Goal: Task Accomplishment & Management: Manage account settings

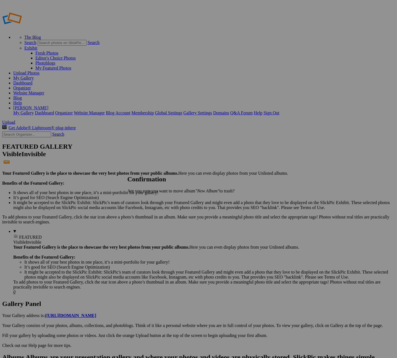
click at [146, 199] on span "Yes" at bounding box center [143, 200] width 6 height 5
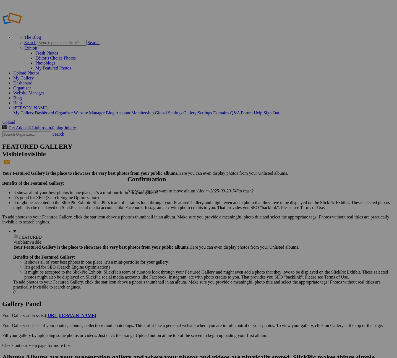
click at [146, 201] on span "Yes" at bounding box center [143, 200] width 6 height 5
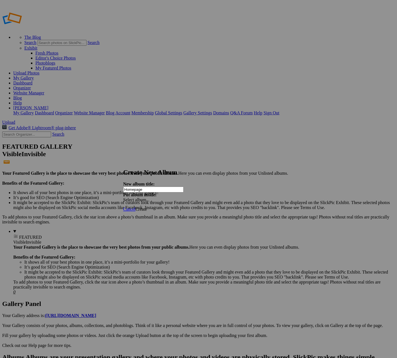
type input "Homepage"
click at [147, 207] on span "Create" at bounding box center [142, 209] width 12 height 5
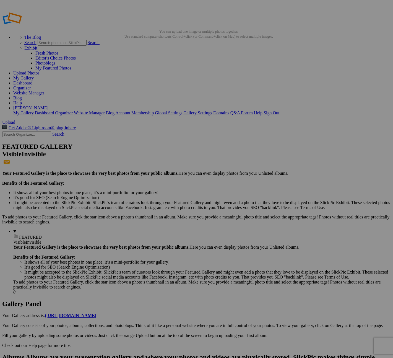
type input "Homepage"
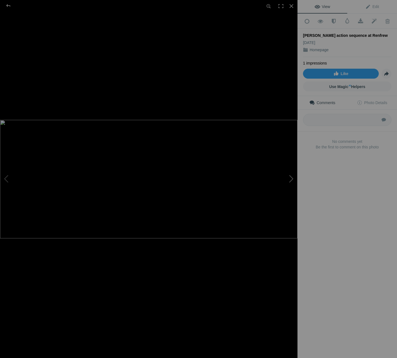
click at [291, 179] on button at bounding box center [277, 179] width 42 height 129
click at [292, 5] on div at bounding box center [292, 6] width 12 height 12
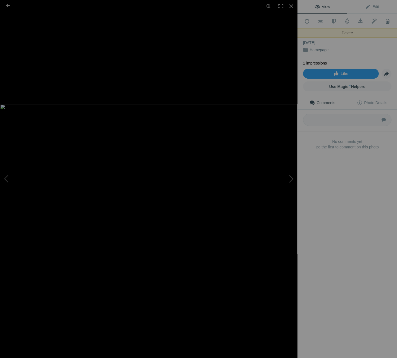
click at [383, 20] on span at bounding box center [388, 22] width 14 height 6
click at [384, 20] on span at bounding box center [388, 22] width 14 height 6
click at [9, 5] on div at bounding box center [8, 5] width 20 height 11
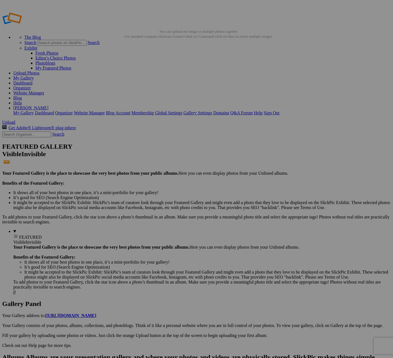
type input "Homepage"
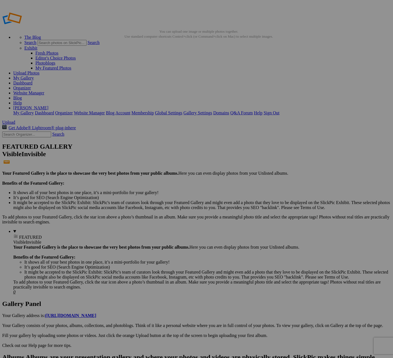
type input "Homepage"
